Goal: Navigation & Orientation: Find specific page/section

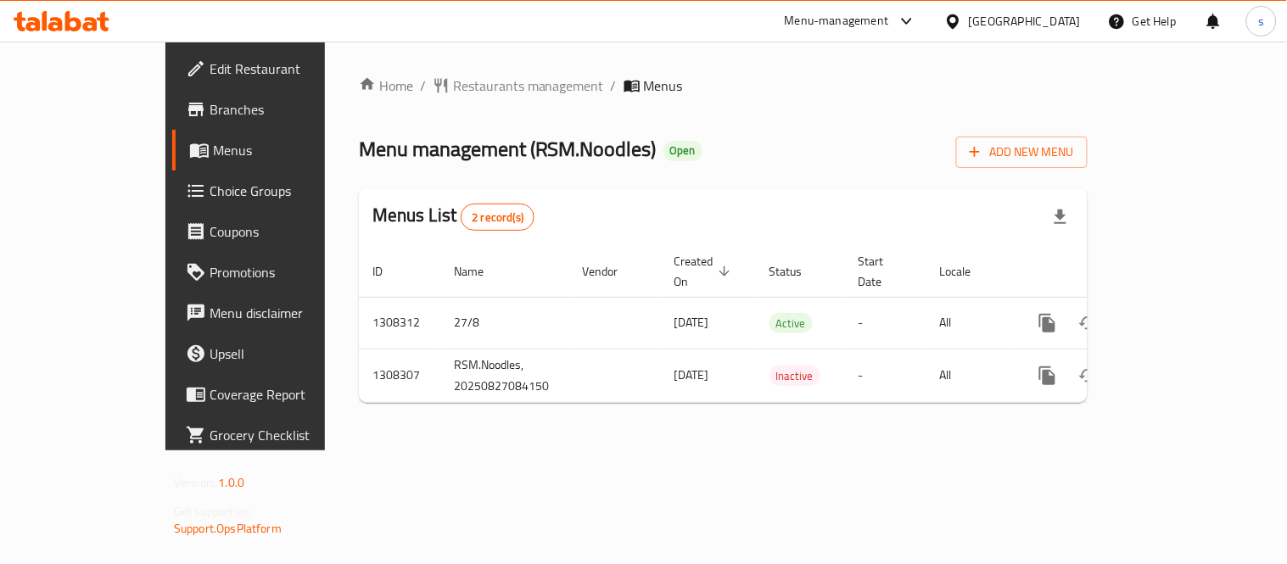
click at [990, 17] on div "[GEOGRAPHIC_DATA]" at bounding box center [1025, 21] width 112 height 19
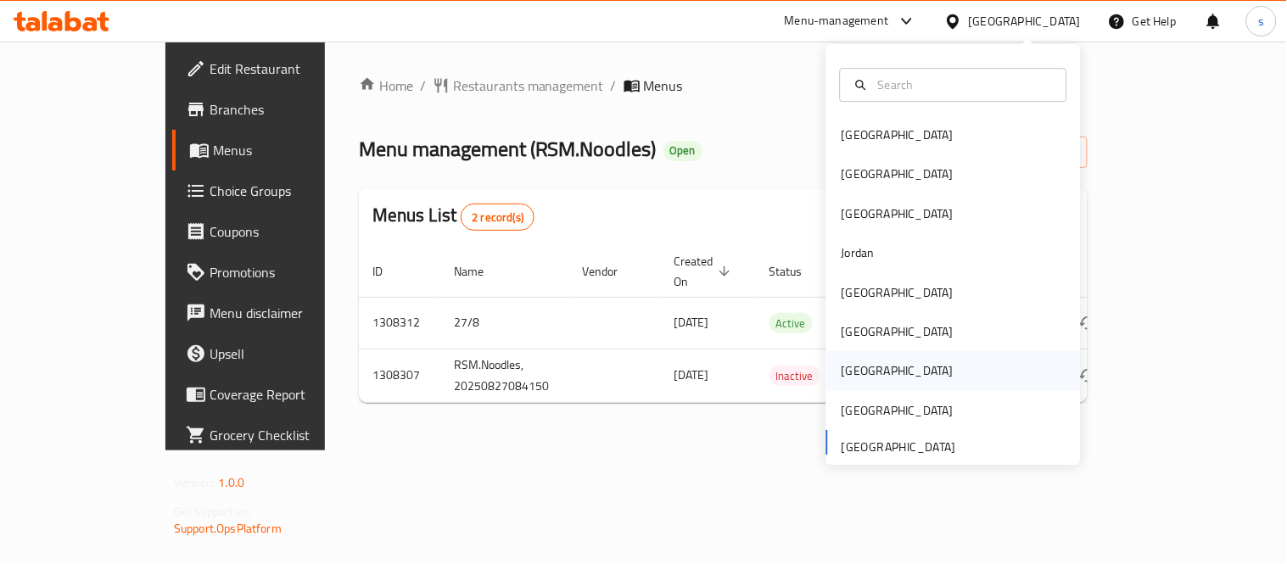
click at [853, 371] on div "[GEOGRAPHIC_DATA]" at bounding box center [898, 371] width 112 height 19
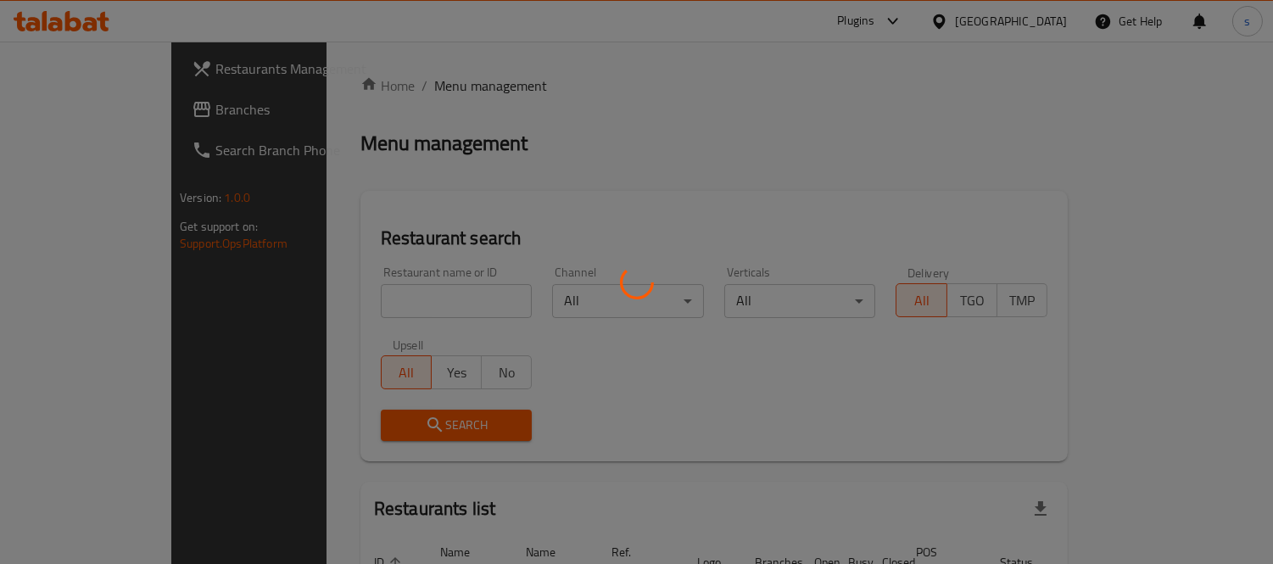
click at [95, 106] on div at bounding box center [636, 282] width 1273 height 564
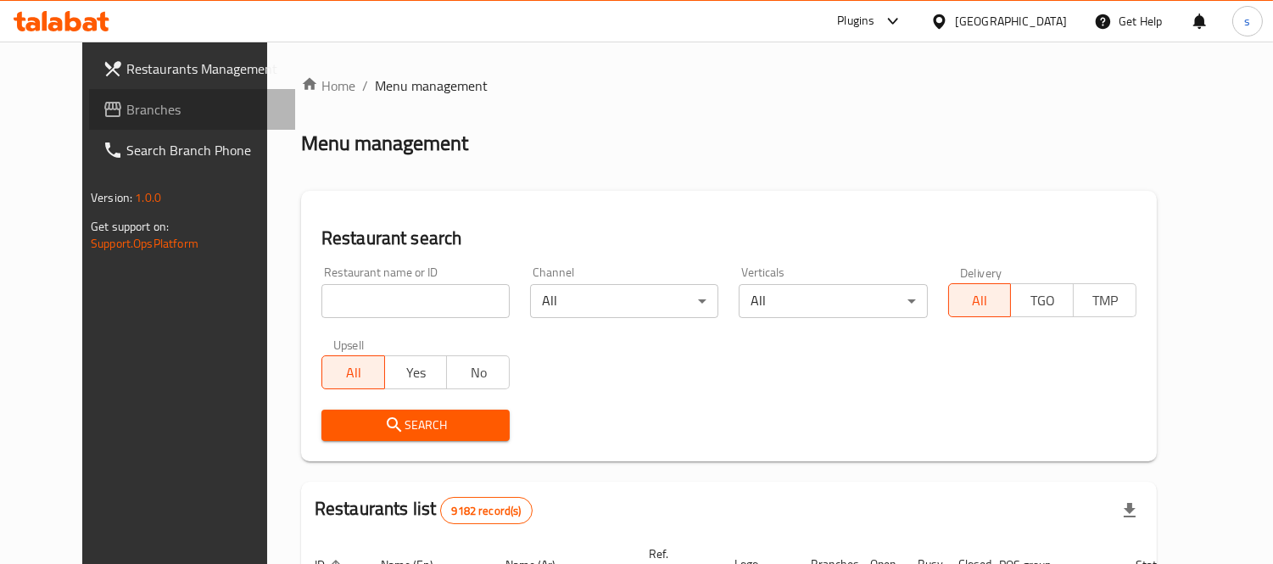
click at [126, 106] on span "Branches" at bounding box center [203, 109] width 155 height 20
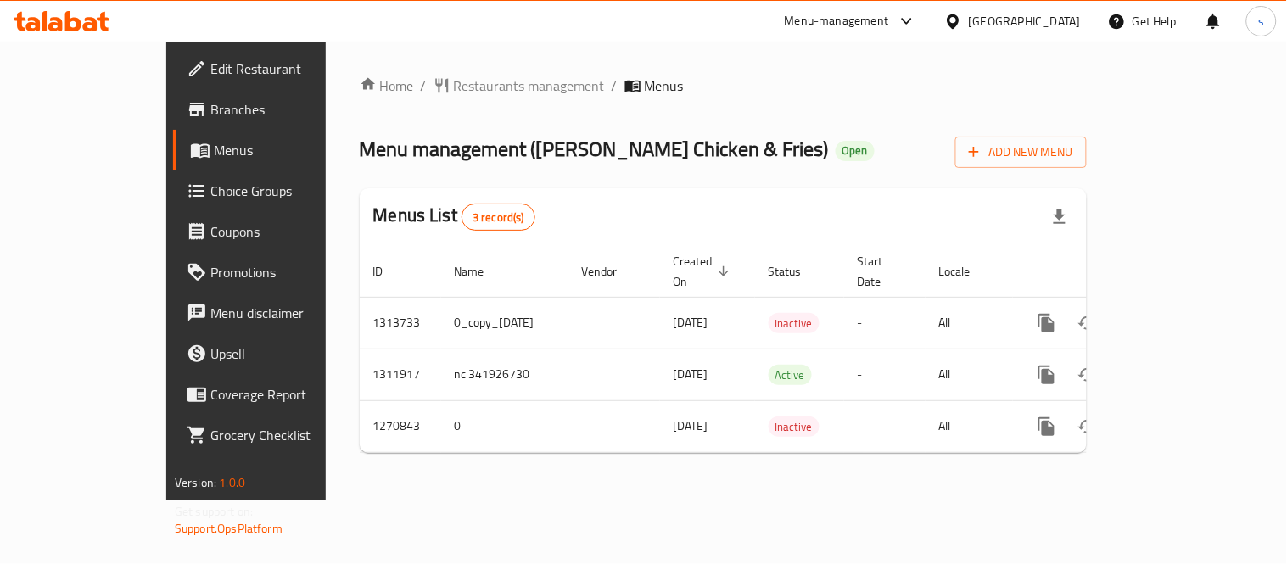
click at [969, 20] on div at bounding box center [956, 21] width 25 height 19
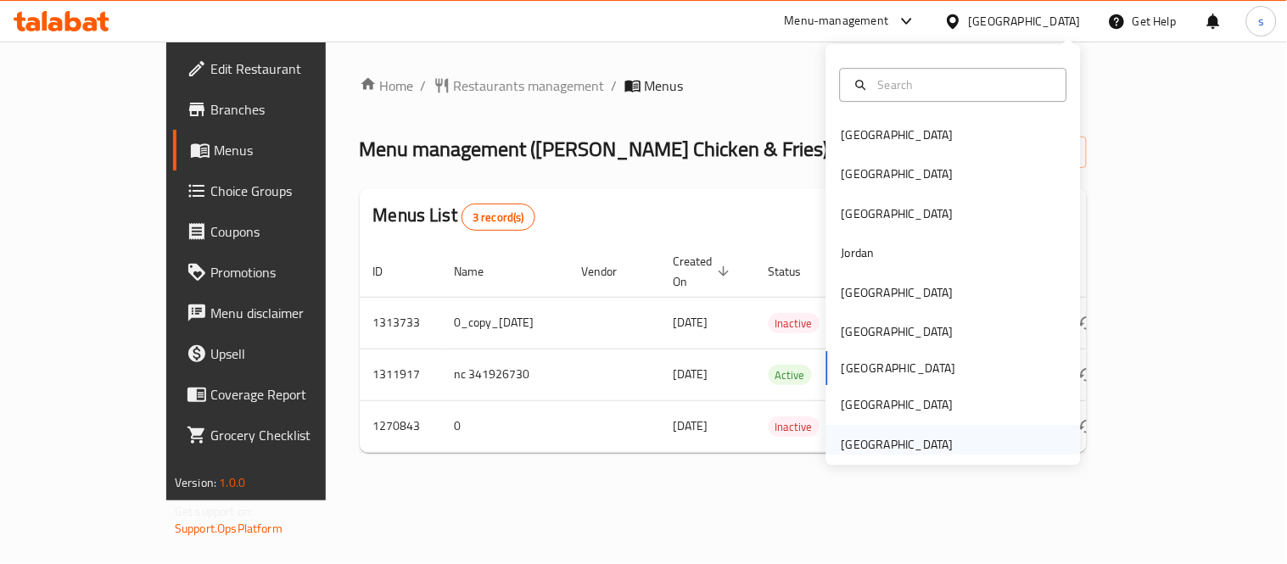
click at [867, 450] on div "[GEOGRAPHIC_DATA]" at bounding box center [898, 444] width 112 height 19
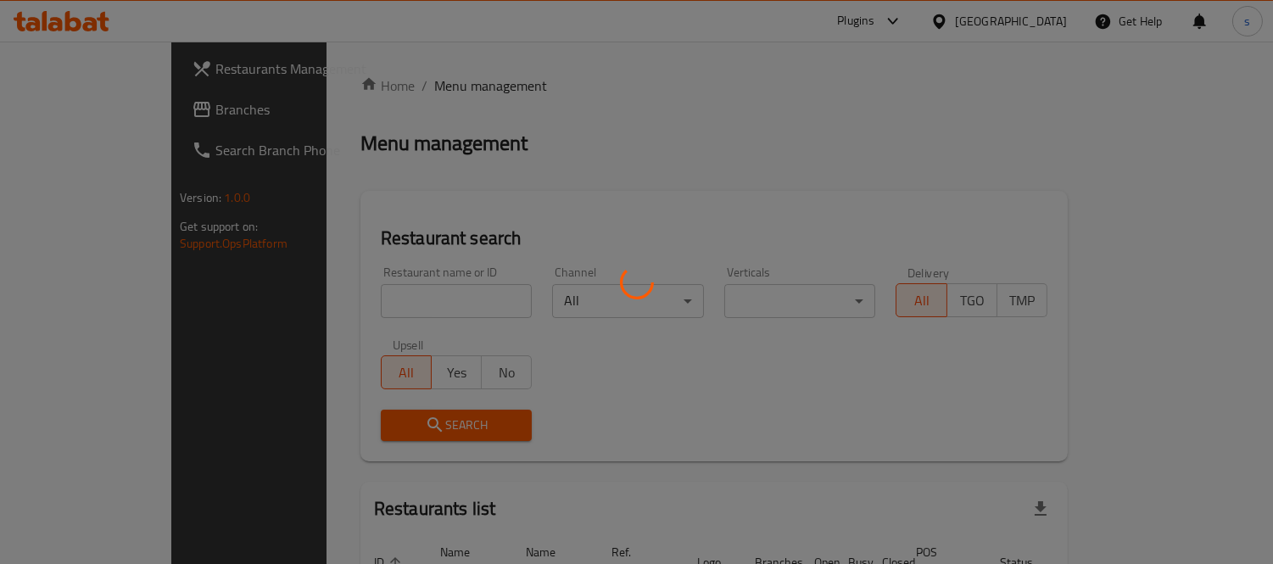
click at [87, 122] on div at bounding box center [636, 282] width 1273 height 564
click at [87, 113] on div at bounding box center [636, 282] width 1273 height 564
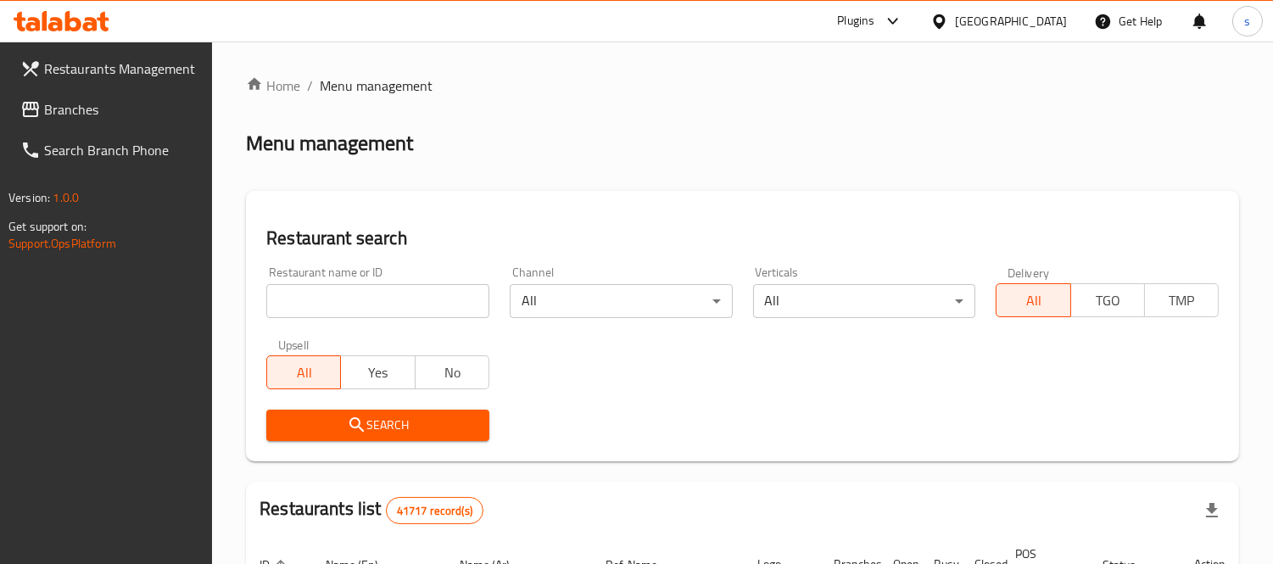
click at [89, 76] on span "Restaurants Management" at bounding box center [121, 69] width 155 height 20
click at [111, 115] on span "Branches" at bounding box center [121, 109] width 155 height 20
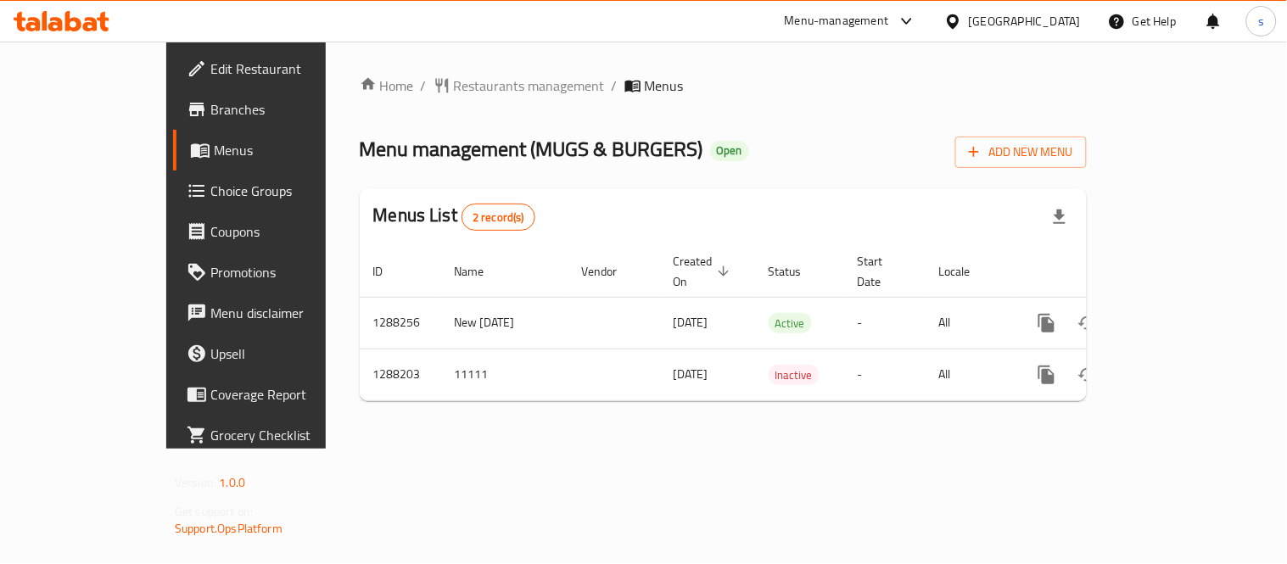
click at [914, 28] on icon at bounding box center [907, 21] width 20 height 20
click at [826, 187] on div "Restaurant-Management" at bounding box center [792, 187] width 255 height 39
